Goal: Navigation & Orientation: Go to known website

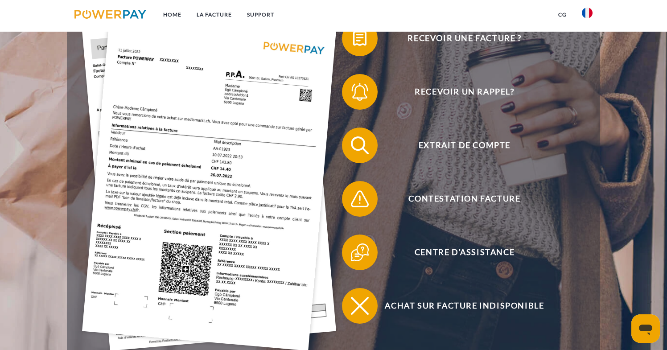
scroll to position [220, 0]
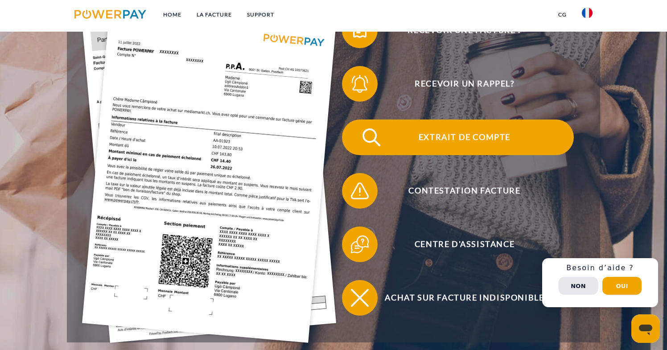
click at [367, 145] on img at bounding box center [371, 137] width 22 height 22
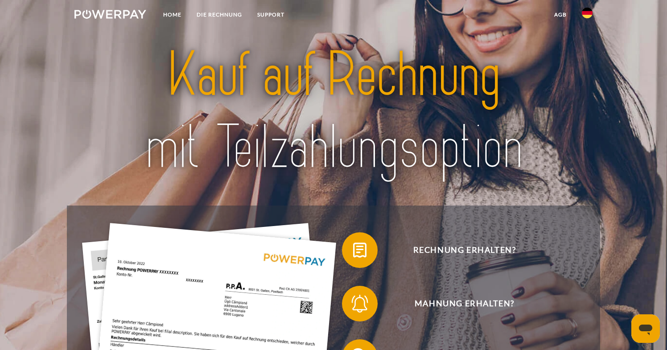
click at [575, 17] on link at bounding box center [587, 16] width 26 height 18
click at [586, 42] on img at bounding box center [587, 42] width 11 height 11
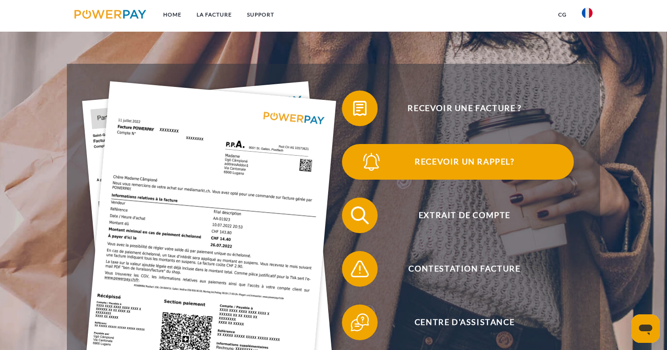
scroll to position [142, 0]
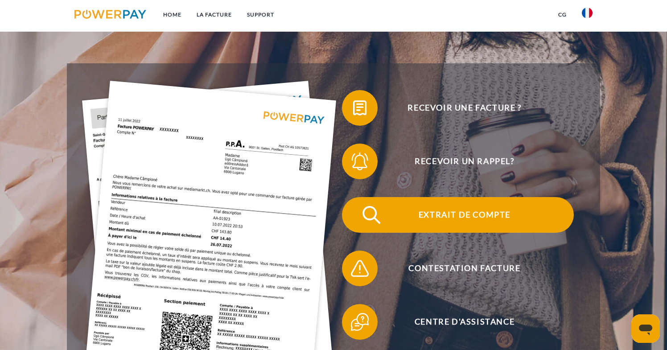
click at [369, 217] on img at bounding box center [371, 215] width 22 height 22
